Goal: Task Accomplishment & Management: Manage account settings

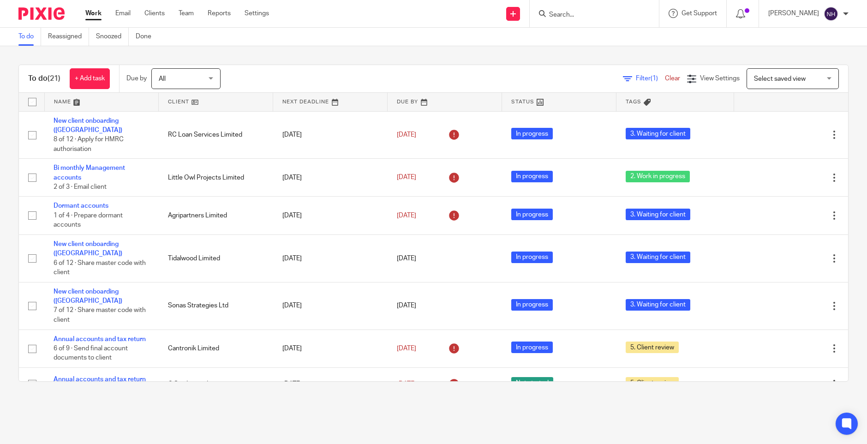
click at [583, 12] on input "Search" at bounding box center [589, 15] width 83 height 8
type input "future"
click at [601, 31] on link at bounding box center [603, 36] width 114 height 14
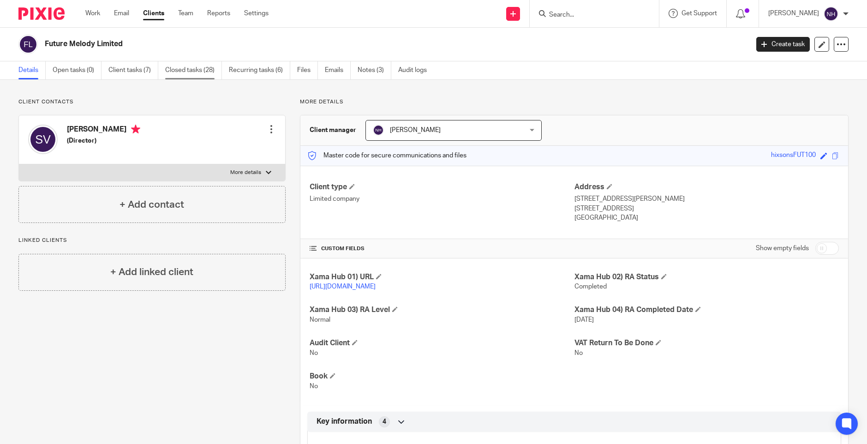
click at [182, 68] on link "Closed tasks (28)" at bounding box center [193, 70] width 57 height 18
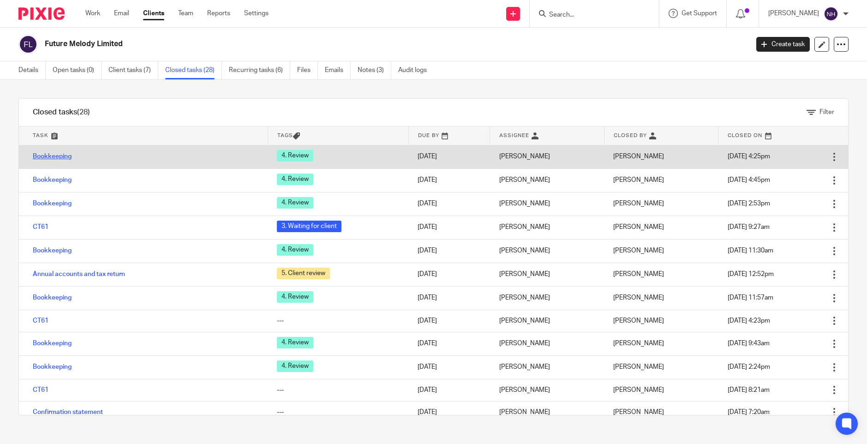
click at [64, 157] on link "Bookkeeping" at bounding box center [52, 156] width 39 height 6
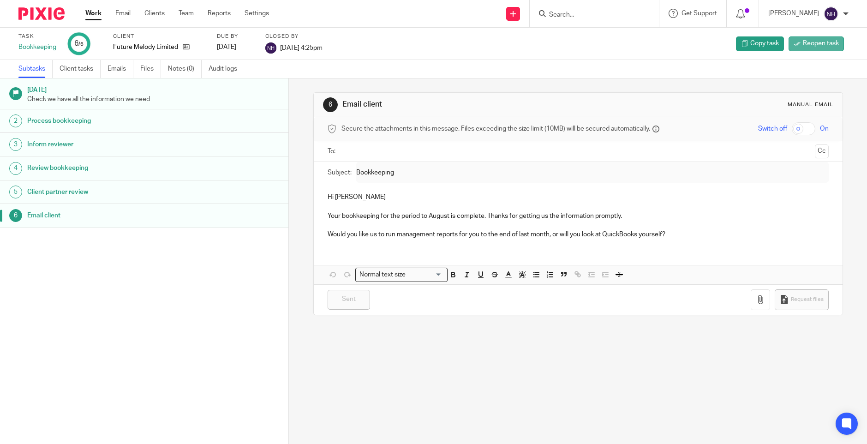
click at [802, 43] on span "Reopen task" at bounding box center [820, 43] width 36 height 9
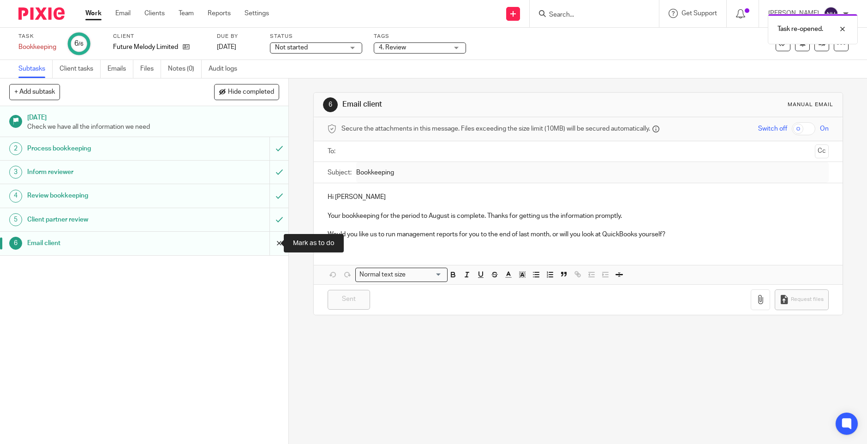
click at [262, 243] on input "submit" at bounding box center [144, 242] width 288 height 23
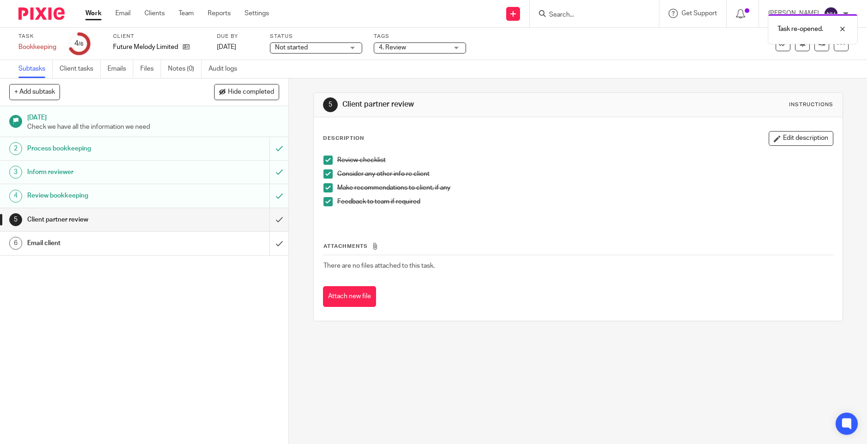
click at [629, 42] on div "Task re-opened." at bounding box center [645, 26] width 424 height 35
click at [818, 46] on icon at bounding box center [821, 43] width 7 height 7
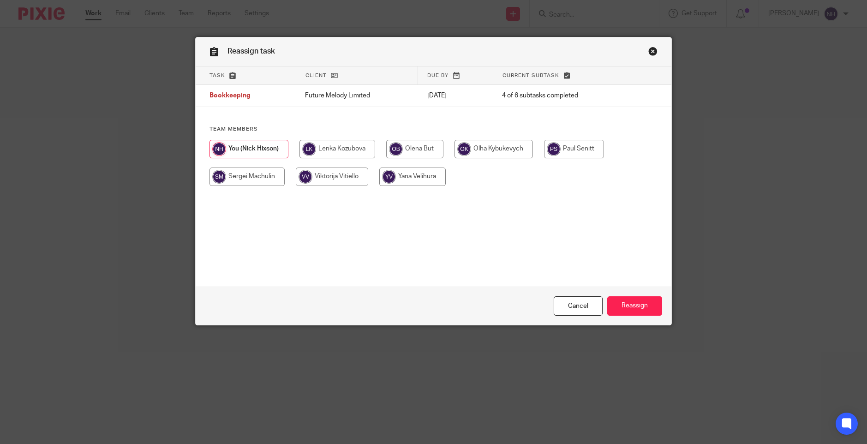
click at [475, 153] on input "radio" at bounding box center [493, 149] width 78 height 18
radio input "true"
click at [625, 306] on input "Reassign" at bounding box center [634, 306] width 55 height 20
